Goal: Transaction & Acquisition: Purchase product/service

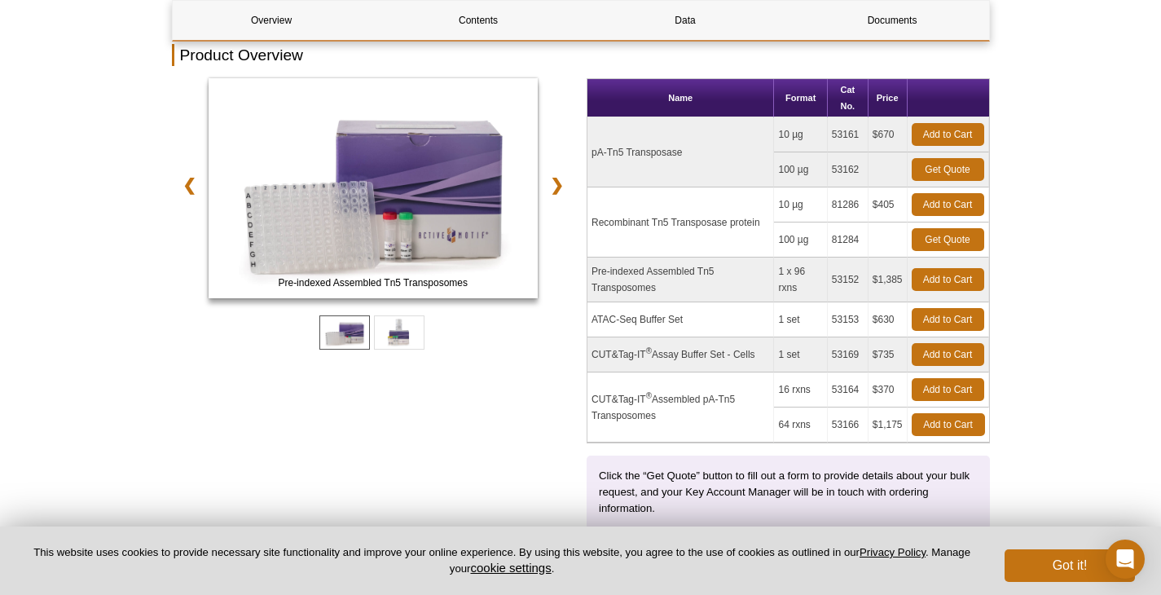
scroll to position [202, 0]
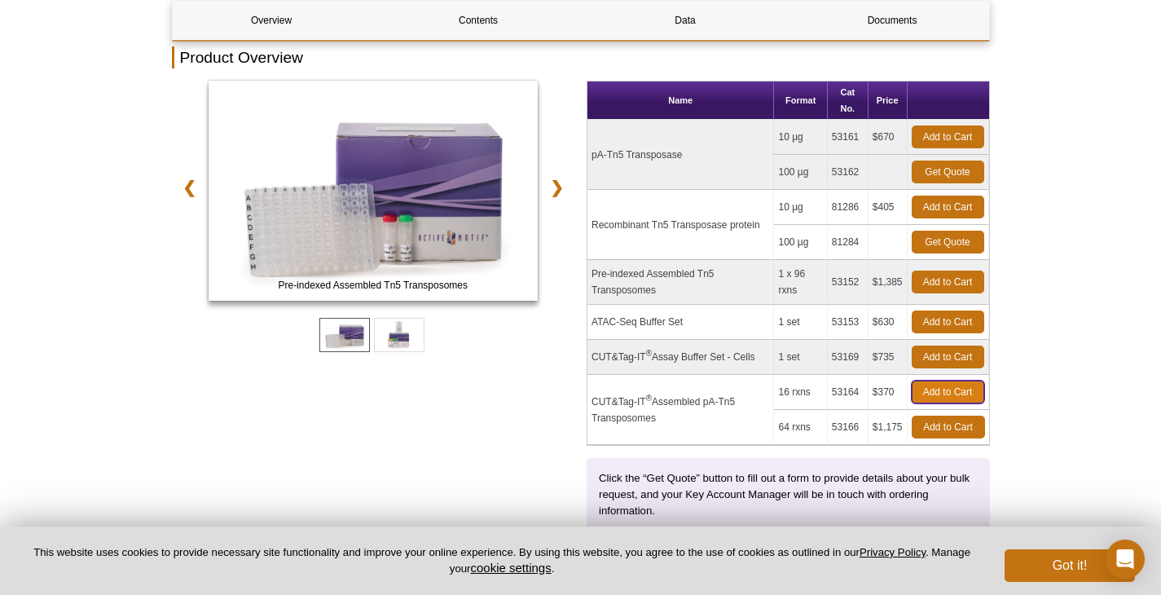
click at [920, 391] on link "Add to Cart" at bounding box center [947, 391] width 72 height 23
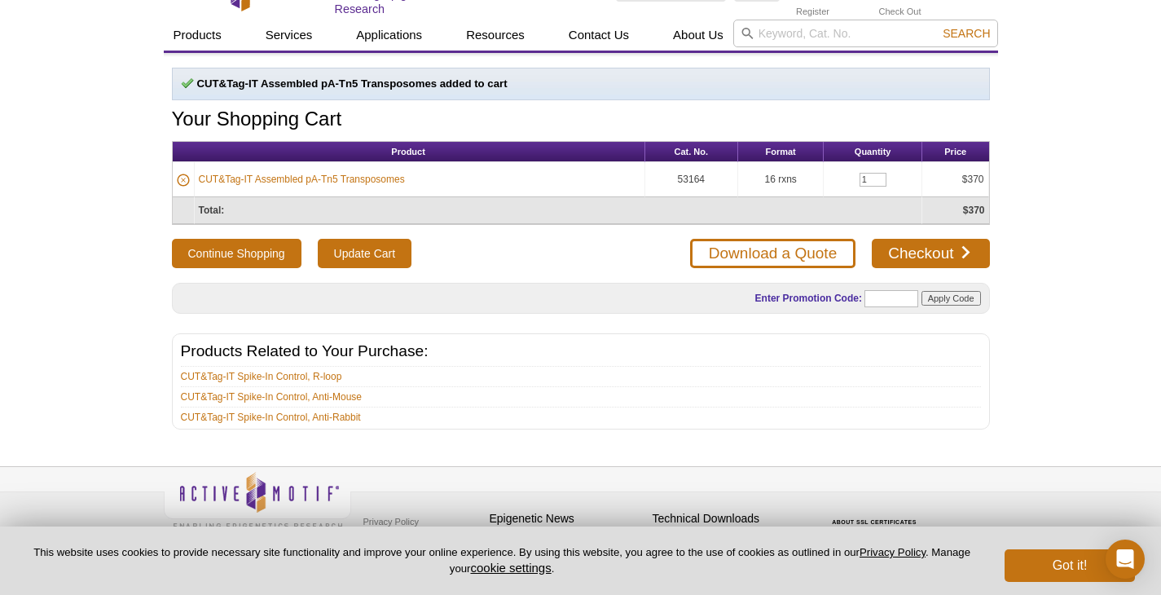
scroll to position [45, 0]
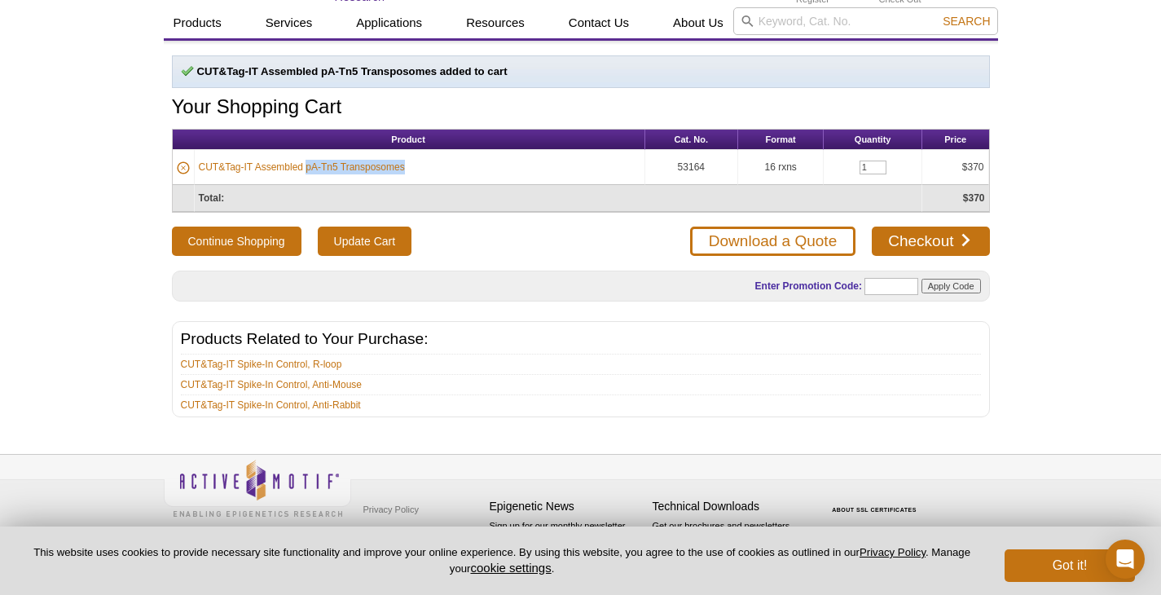
drag, startPoint x: 449, startPoint y: 166, endPoint x: 306, endPoint y: 166, distance: 142.5
click at [306, 166] on td "CUT&Tag-IT Assembled pA-Tn5 Transposomes" at bounding box center [420, 167] width 450 height 35
copy link "pA-Tn5 Transposomes"
